Goal: Task Accomplishment & Management: Use online tool/utility

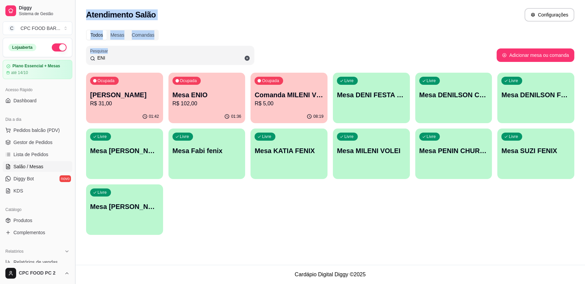
drag, startPoint x: 119, startPoint y: 52, endPoint x: 76, endPoint y: 54, distance: 42.7
click at [76, 54] on div "Diggy Sistema de Gestão C CPC FOOD BAR ... Loja aberta Plano Essencial + Mesas …" at bounding box center [292, 142] width 585 height 284
drag, startPoint x: 111, startPoint y: 58, endPoint x: 78, endPoint y: 54, distance: 32.8
click at [78, 54] on div "Todos Mesas Comandas Pesquisar ENI Adicionar mesa ou comanda Ocupada Comanda Be…" at bounding box center [330, 134] width 510 height 217
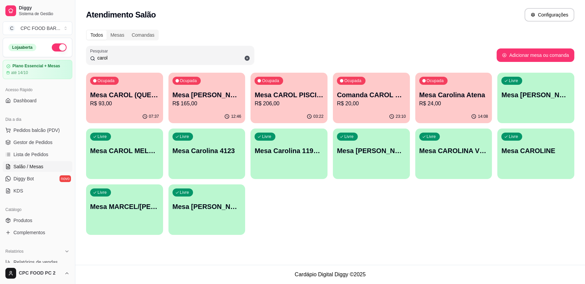
type input "carol"
click at [306, 89] on div "Ocupada Mesa CAROL PISCINA R$ 206,00" at bounding box center [289, 91] width 75 height 36
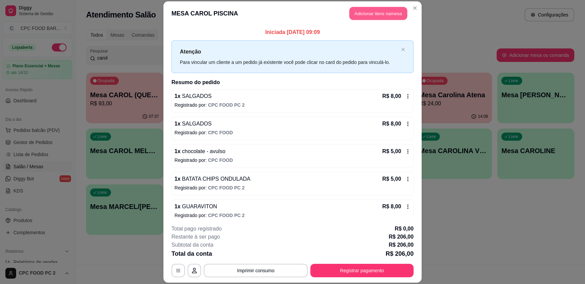
click at [374, 12] on button "Adicionar itens na mesa" at bounding box center [378, 13] width 58 height 13
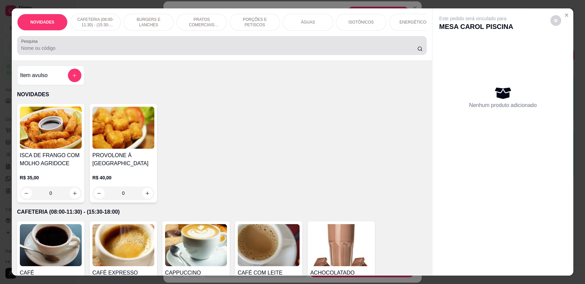
click at [145, 51] on input "Pesquisa" at bounding box center [219, 48] width 396 height 7
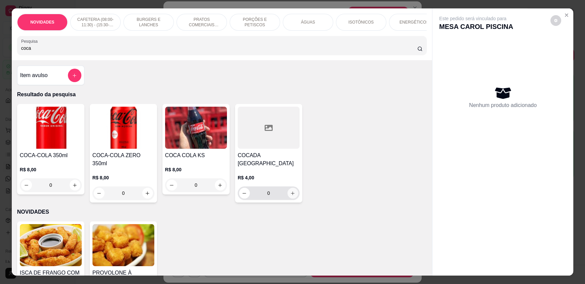
type input "coca"
click at [290, 196] on icon "increase-product-quantity" at bounding box center [292, 193] width 5 height 5
type input "1"
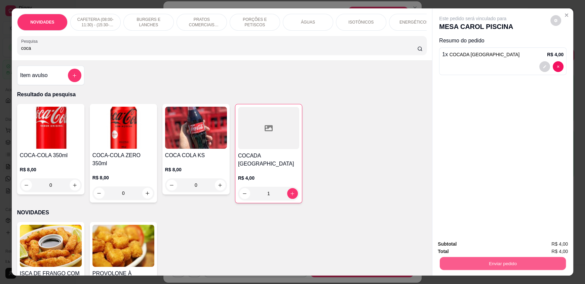
click at [489, 264] on button "Enviar pedido" at bounding box center [503, 262] width 126 height 13
click at [432, 196] on div "Este pedido será vinculado para MESA CAROL PISCINA Resumo do pedido 1 x COCADA …" at bounding box center [502, 121] width 141 height 226
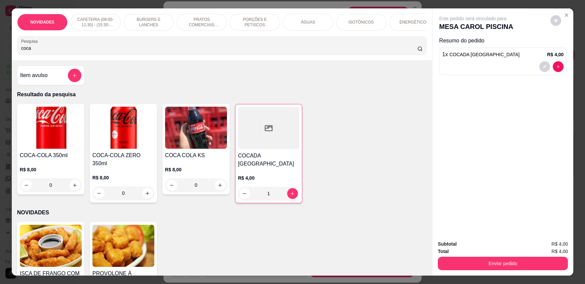
drag, startPoint x: 188, startPoint y: 51, endPoint x: 0, endPoint y: 35, distance: 188.6
click at [0, 35] on div "NOVIDADES CAFETERIA (08:00-11:30) - (15:30-18:00) BURGERS E LANCHES PRATOS COME…" at bounding box center [292, 142] width 585 height 284
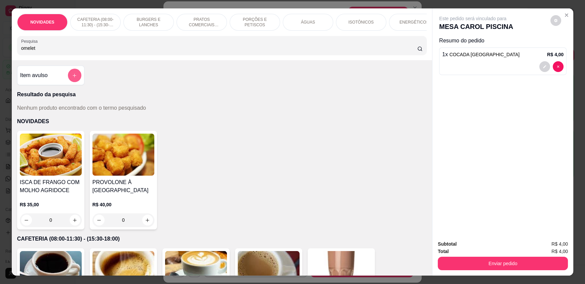
type input "omelet"
click at [72, 78] on icon "add-separate-item" at bounding box center [74, 75] width 5 height 5
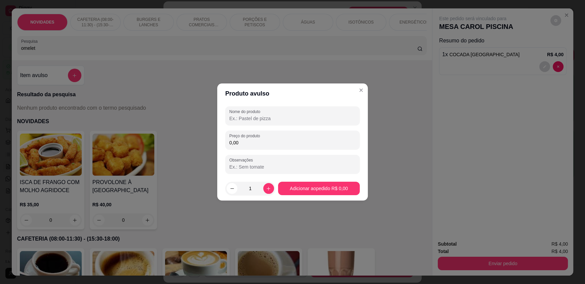
click at [239, 120] on input "Nome do produto" at bounding box center [292, 118] width 126 height 7
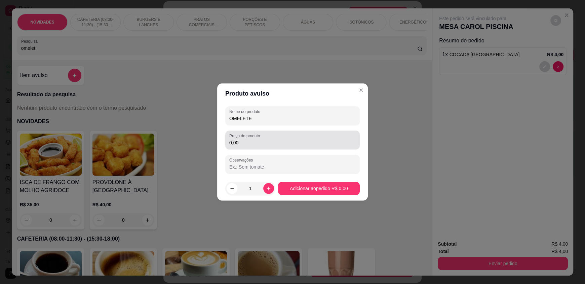
type input "OMELETE"
click at [264, 141] on input "0,00" at bounding box center [292, 142] width 126 height 7
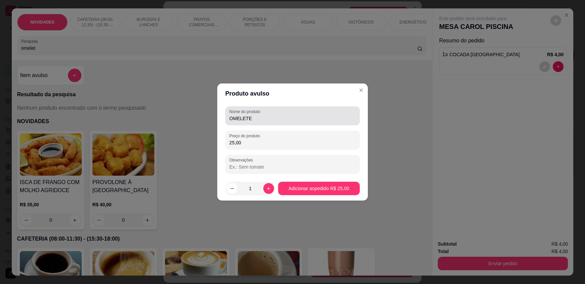
type input "25,00"
click at [265, 119] on input "OMELETE" at bounding box center [292, 118] width 126 height 7
type input "OMELETE COM SALADA"
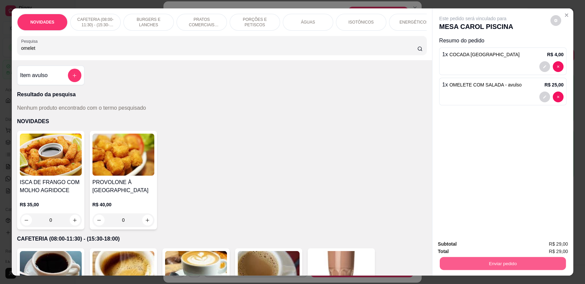
click at [504, 264] on button "Enviar pedido" at bounding box center [503, 262] width 126 height 13
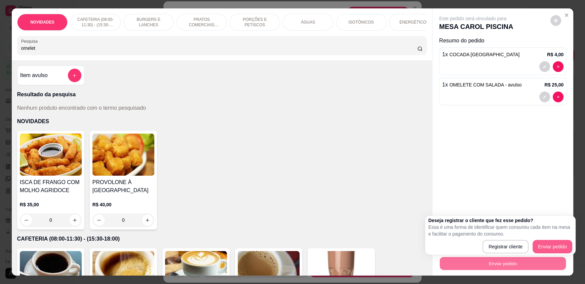
click at [546, 245] on div "Registrar cliente Enviar pedido" at bounding box center [500, 246] width 144 height 13
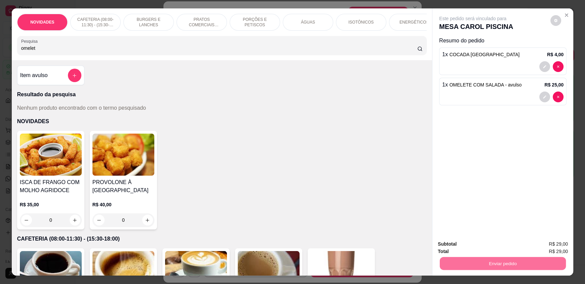
click at [546, 245] on button "Enviar pedido" at bounding box center [550, 246] width 38 height 13
